Goal: Information Seeking & Learning: Learn about a topic

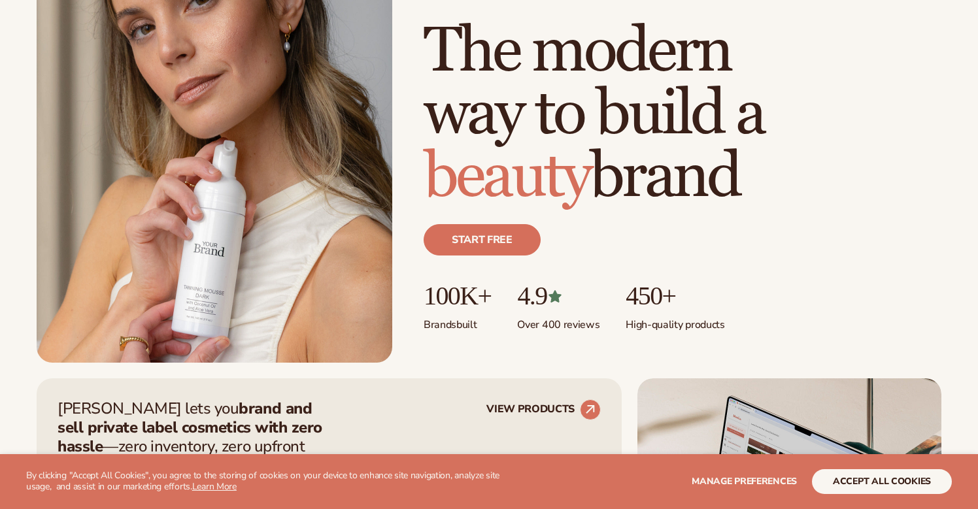
scroll to position [190, 0]
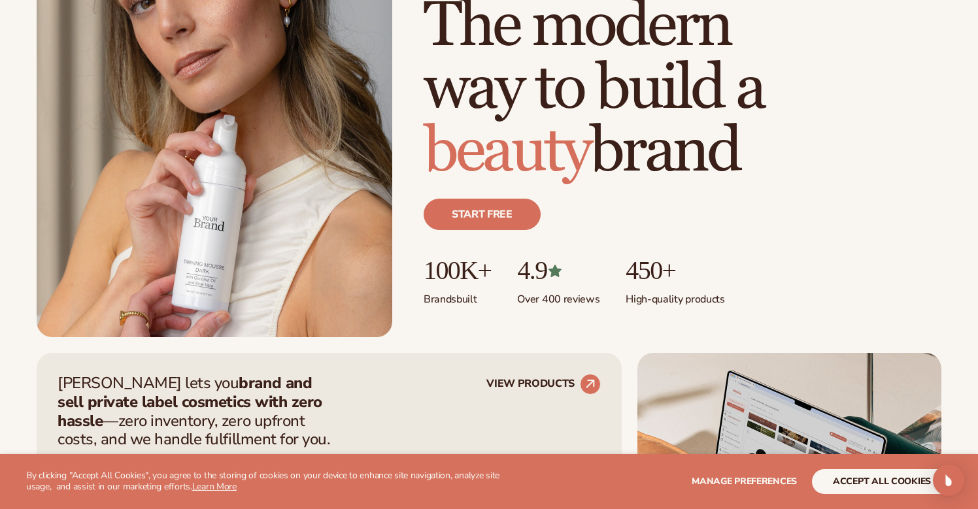
click at [770, 483] on span "Manage preferences" at bounding box center [744, 481] width 105 height 12
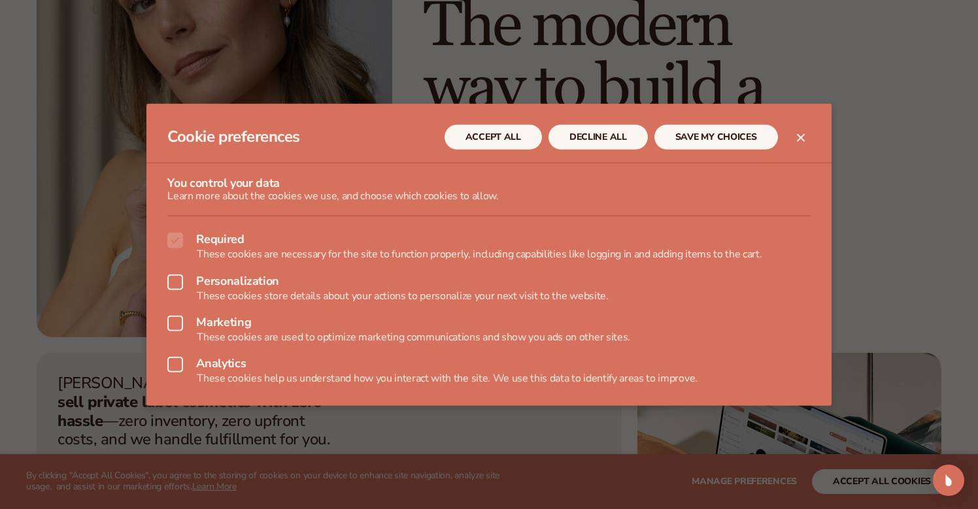
click at [581, 126] on button "DECLINE ALL" at bounding box center [597, 136] width 99 height 25
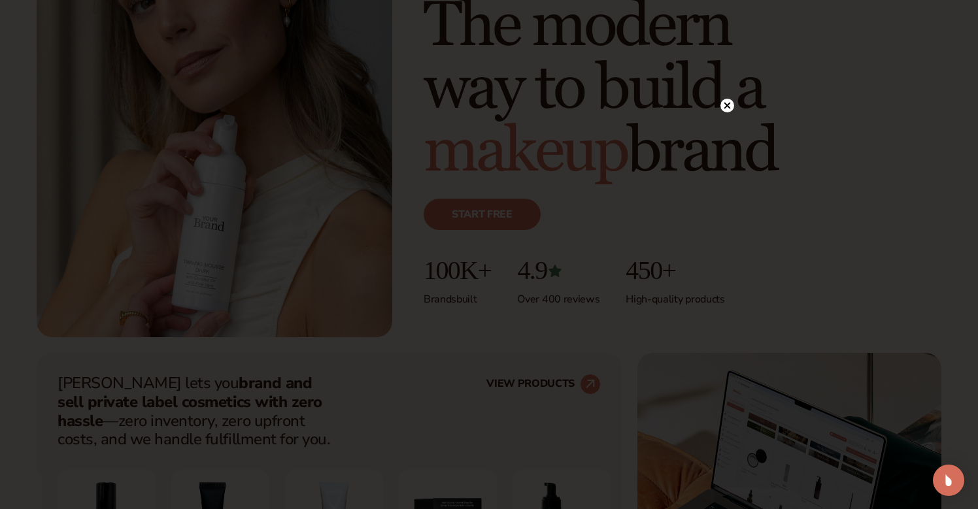
click at [727, 103] on circle at bounding box center [727, 106] width 14 height 14
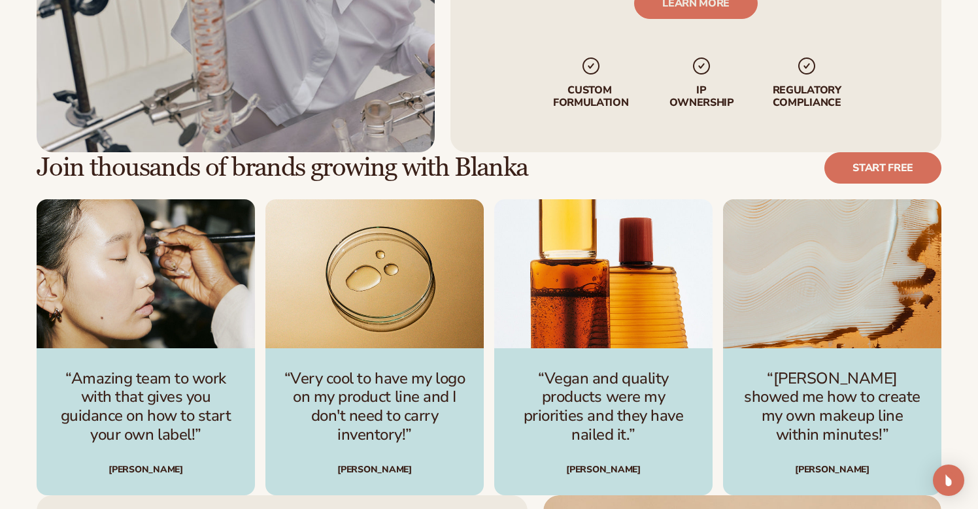
scroll to position [3262, 0]
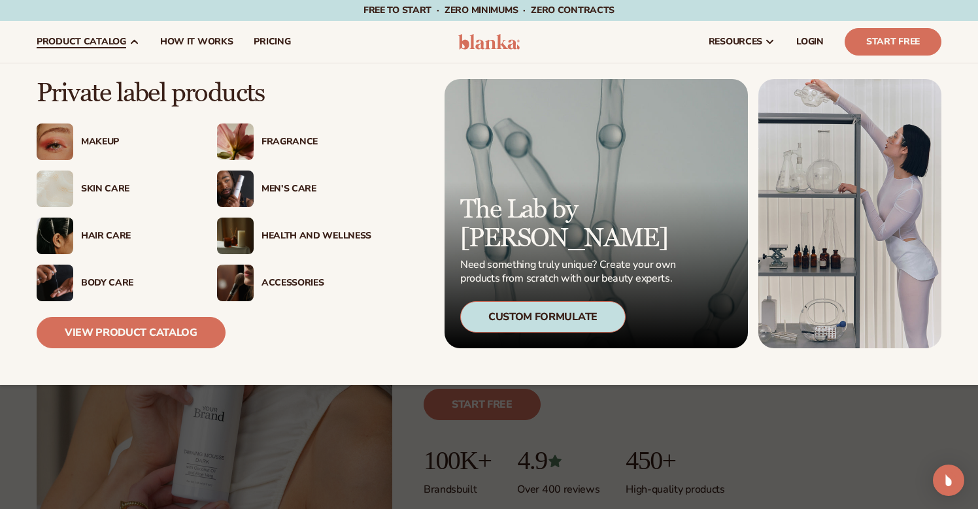
click at [546, 324] on div "Custom Formulate" at bounding box center [542, 316] width 165 height 31
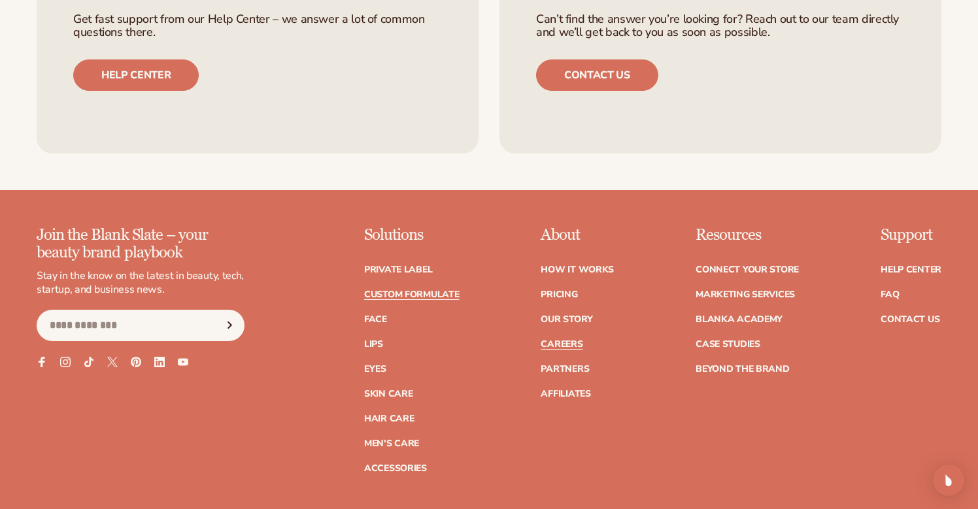
scroll to position [1773, 0]
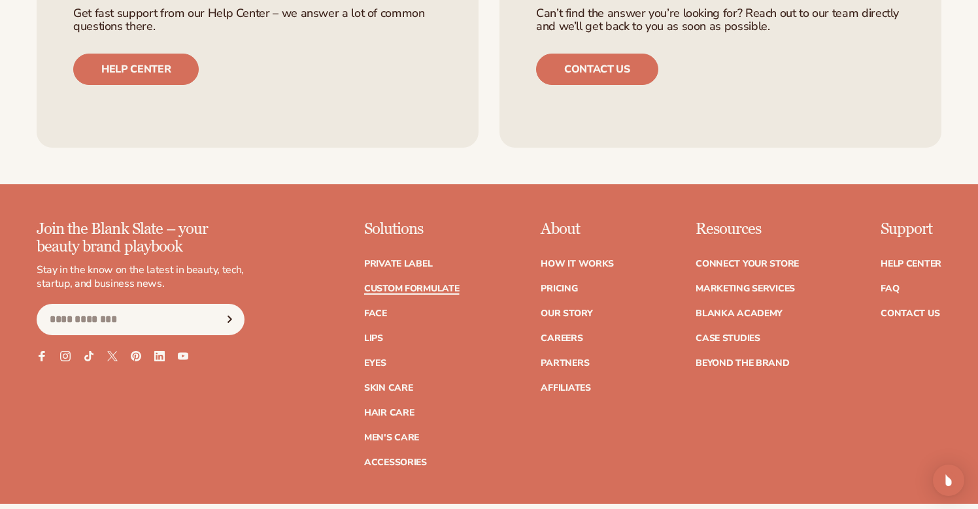
click at [442, 288] on link "Custom formulate" at bounding box center [411, 288] width 95 height 9
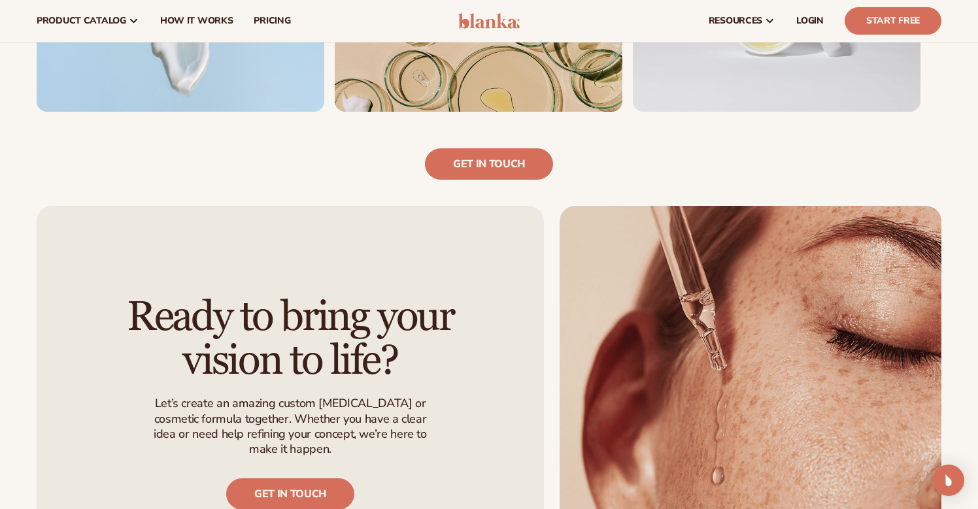
scroll to position [171, 0]
